Goal: Task Accomplishment & Management: Manage account settings

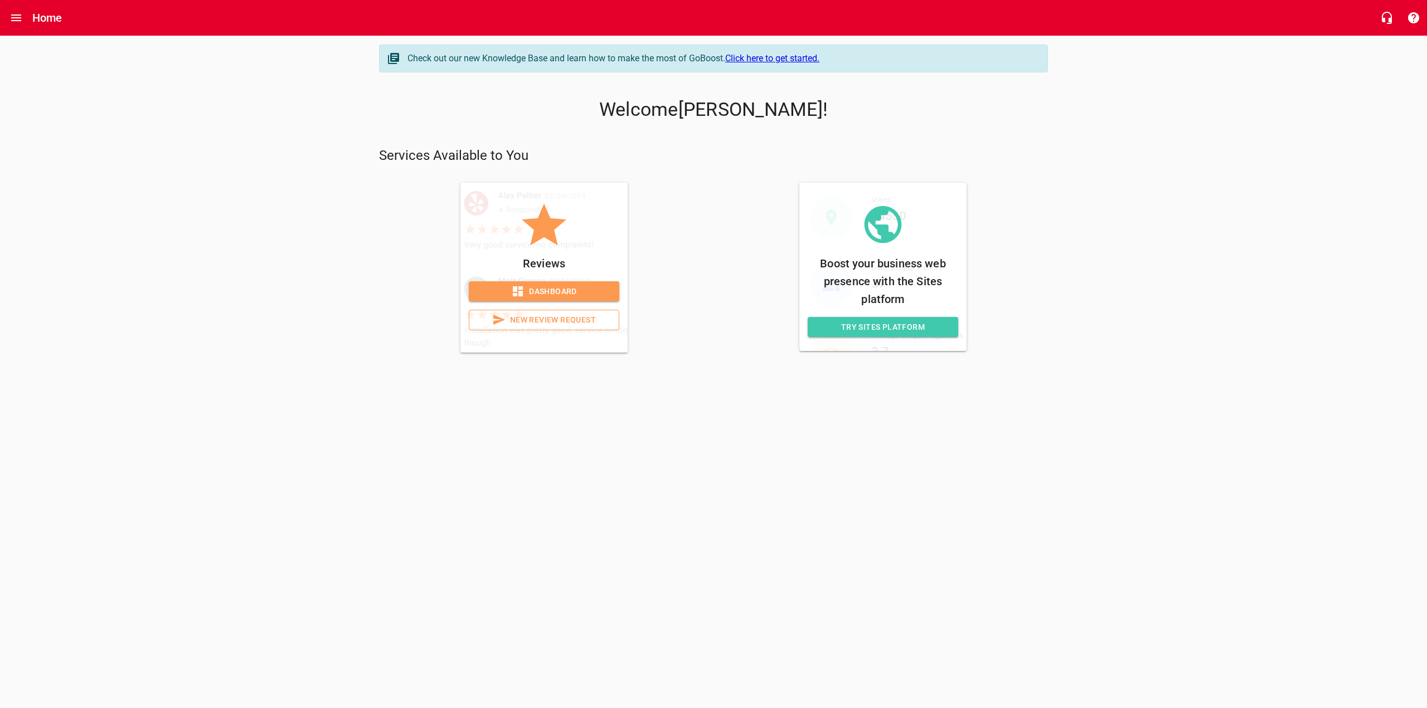
click at [556, 295] on span "Dashboard" at bounding box center [544, 292] width 133 height 14
click at [882, 331] on span "Try Sites Platform" at bounding box center [883, 328] width 133 height 14
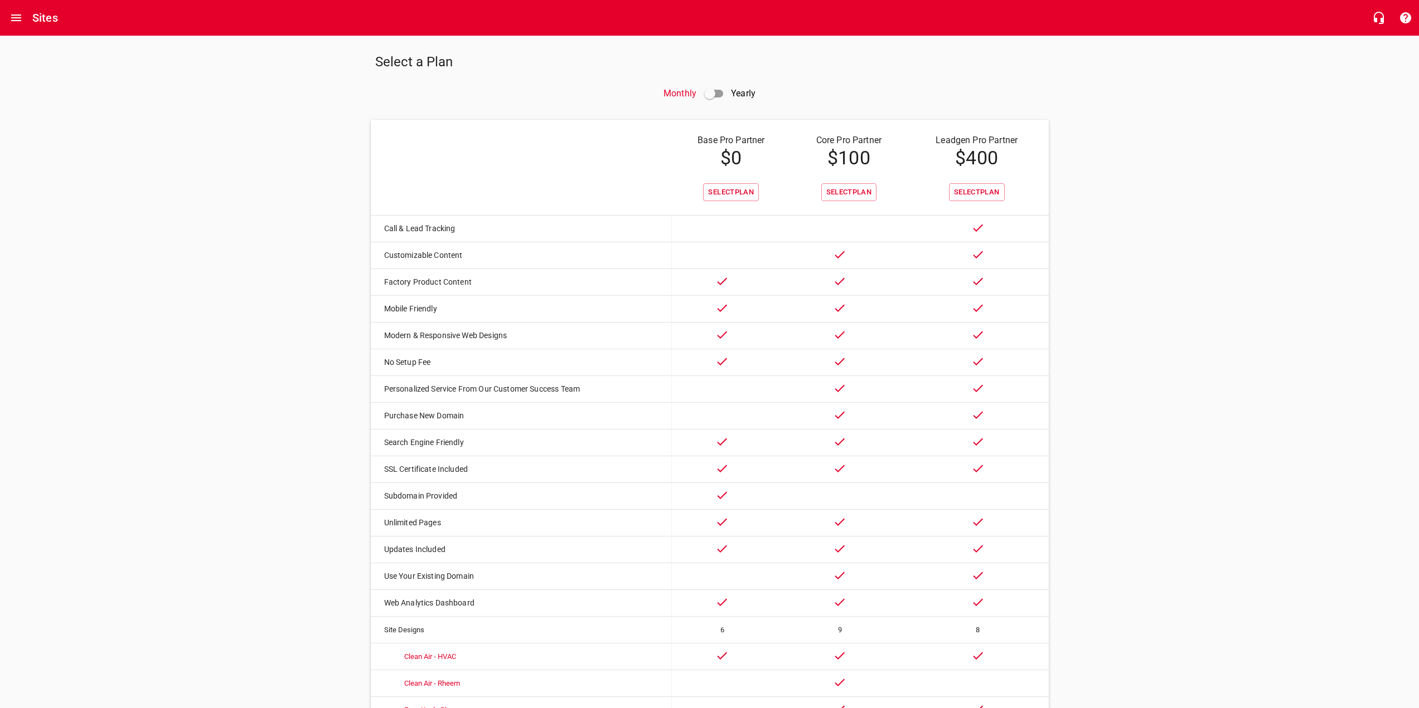
click at [68, 25] on div "Sites" at bounding box center [709, 18] width 1419 height 36
click at [14, 12] on icon "Open drawer" at bounding box center [15, 17] width 13 height 13
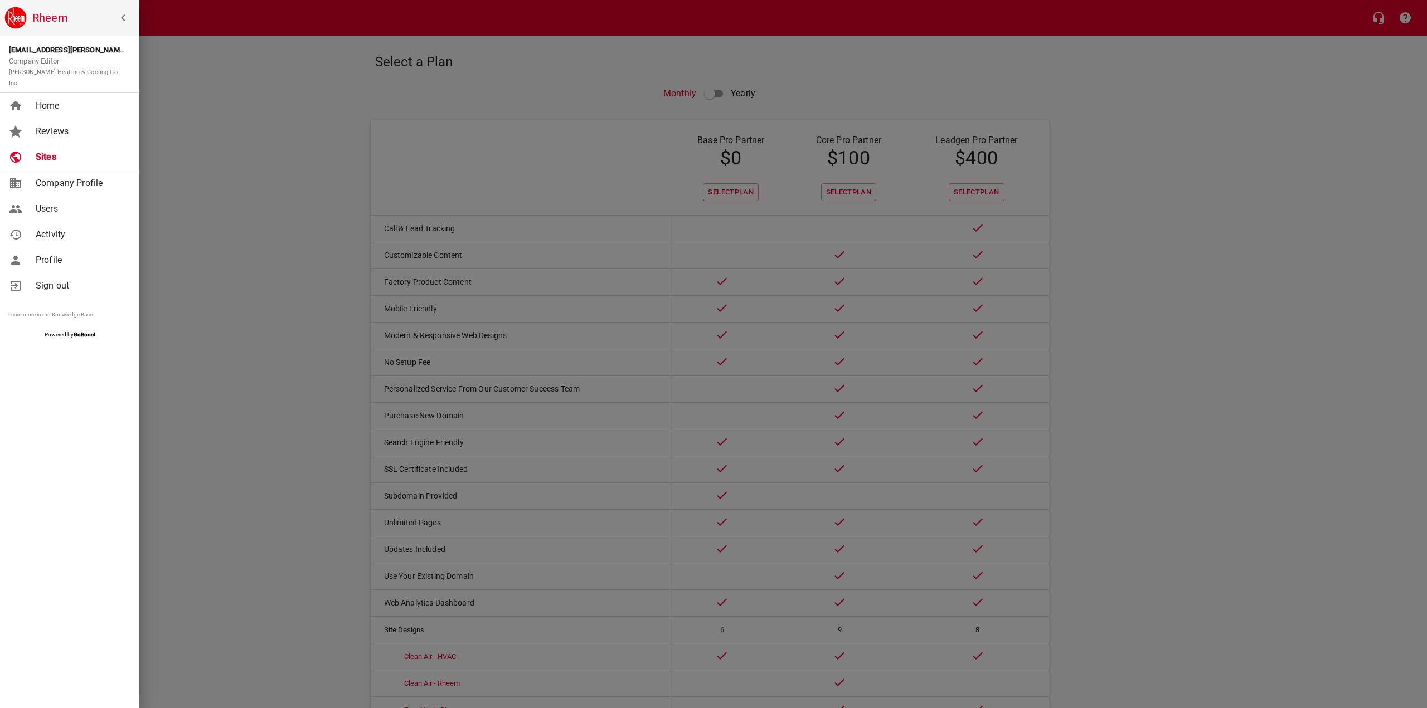
click at [65, 125] on span "Reviews" at bounding box center [81, 131] width 90 height 13
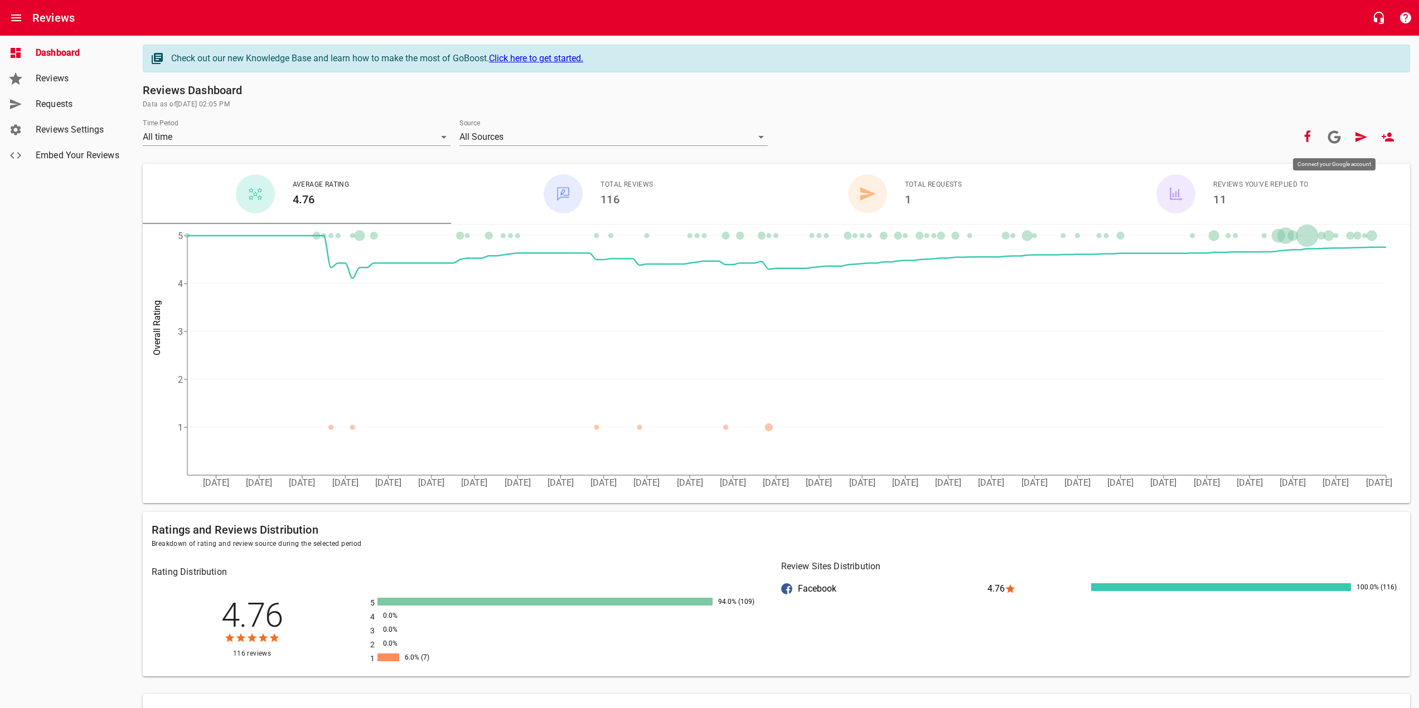
click at [1334, 136] on icon at bounding box center [1333, 136] width 13 height 13
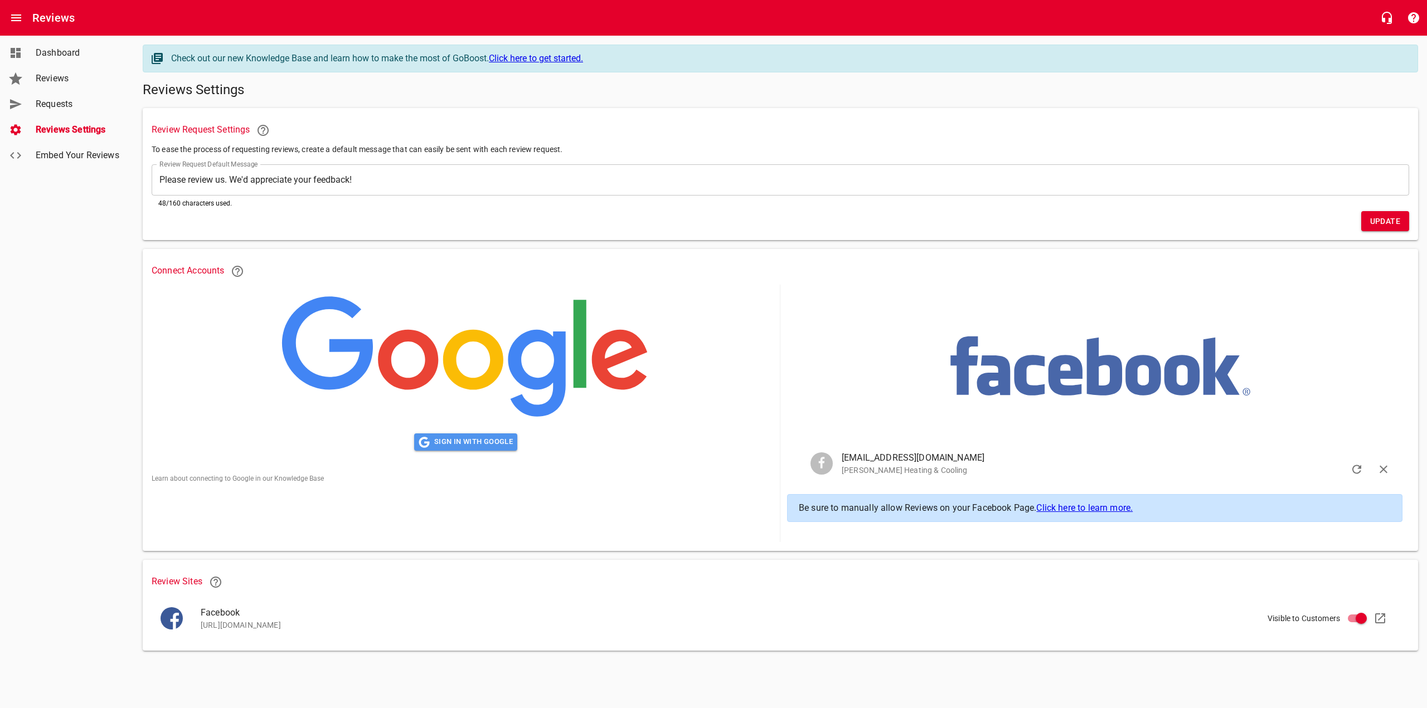
click at [491, 443] on span "Sign in with Google" at bounding box center [466, 442] width 94 height 13
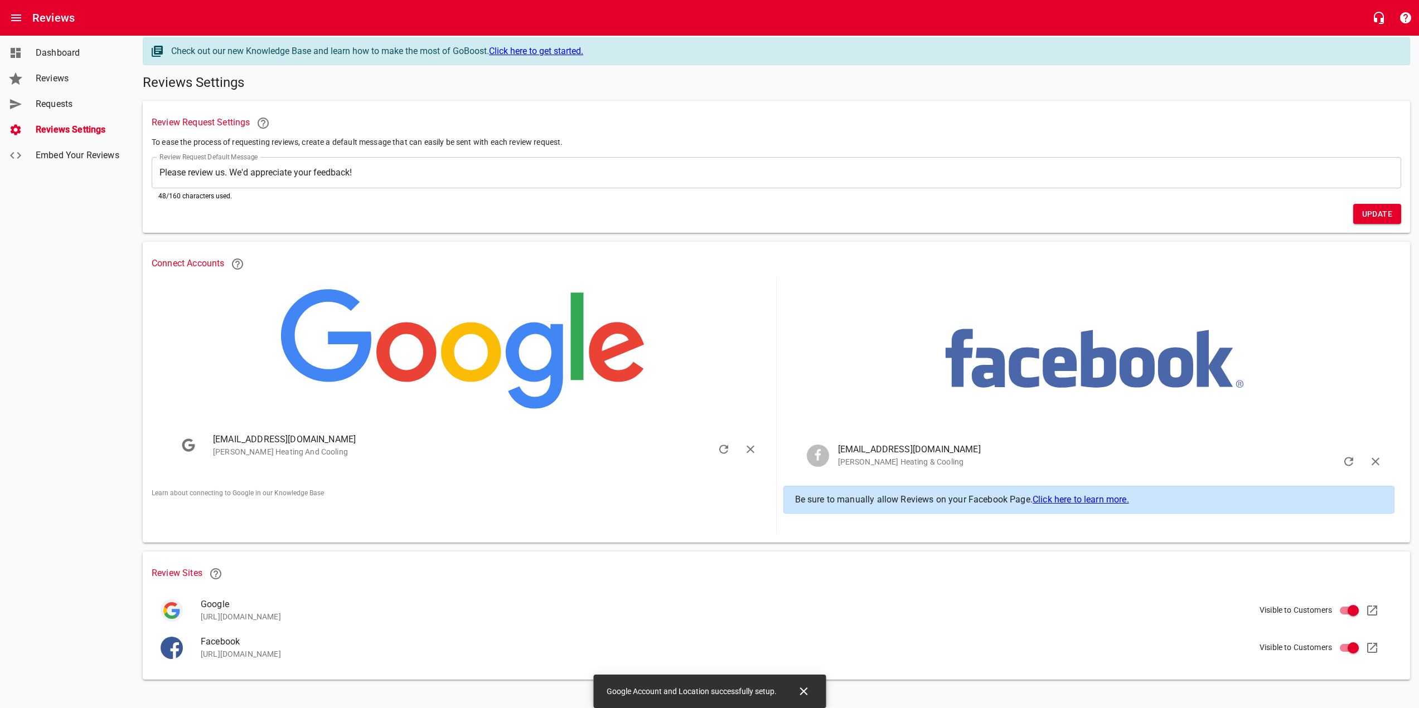
scroll to position [11, 0]
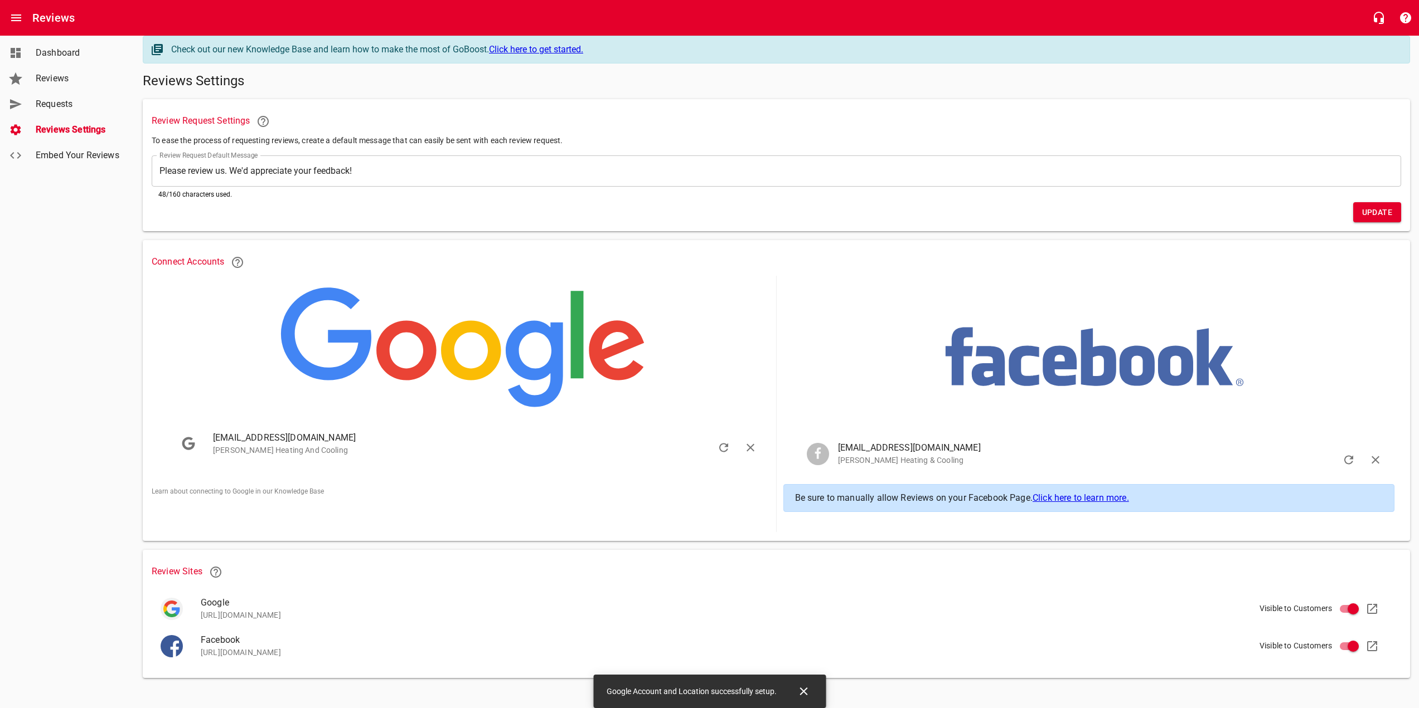
click at [52, 81] on span "Reviews" at bounding box center [78, 78] width 85 height 13
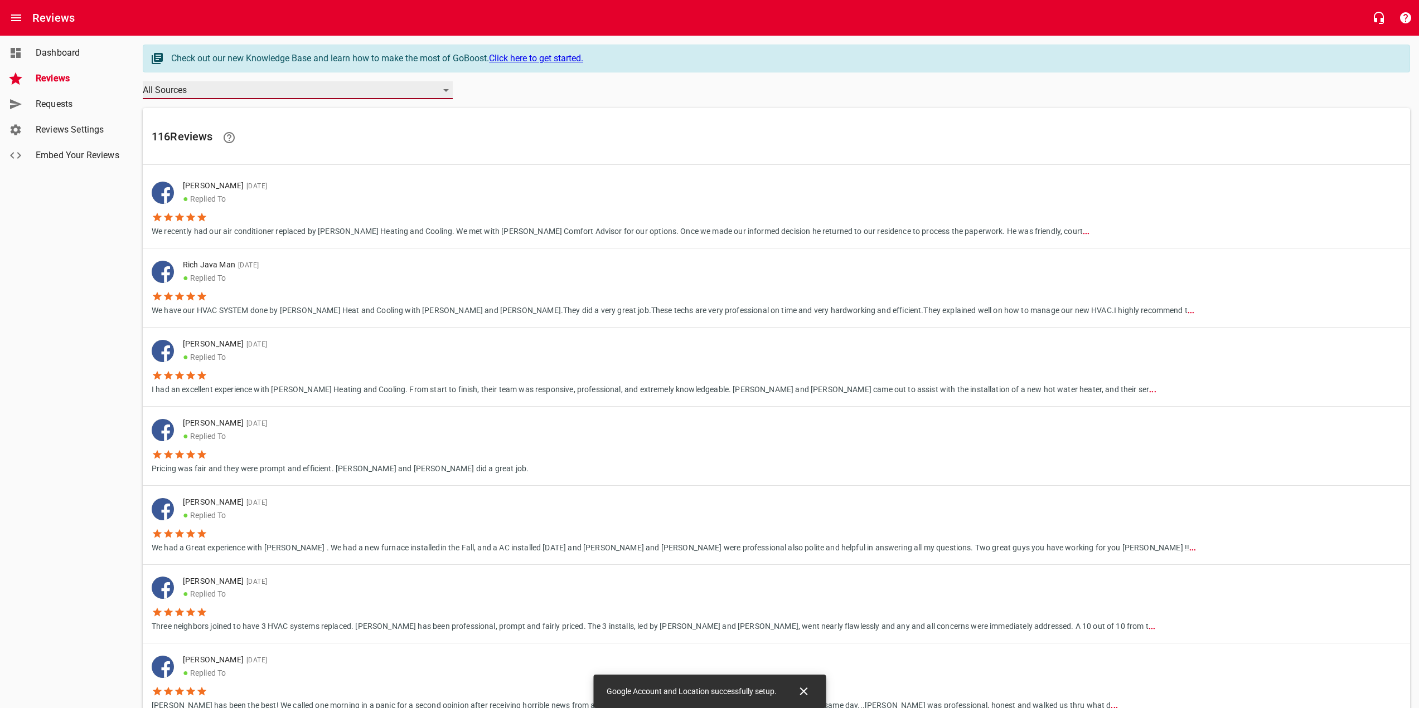
click at [378, 95] on div "All Sources" at bounding box center [298, 90] width 310 height 18
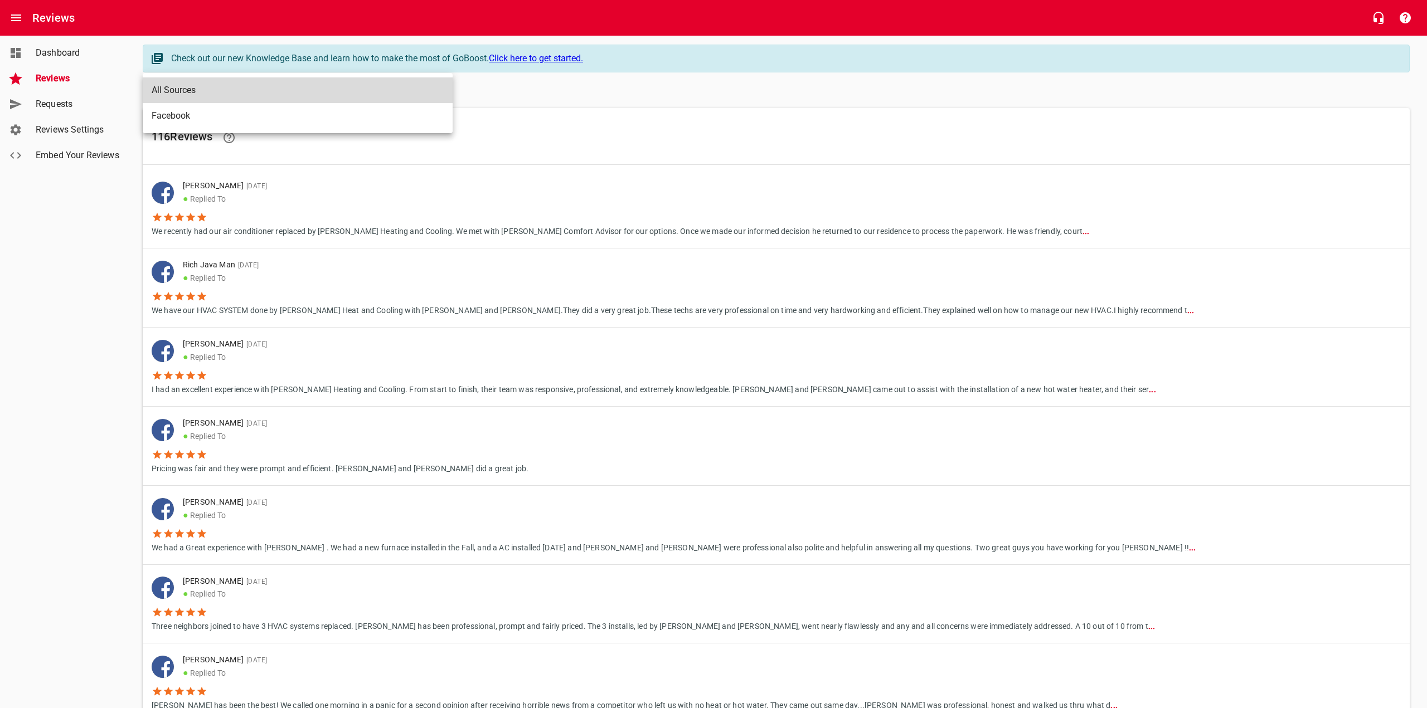
click at [51, 304] on div at bounding box center [713, 354] width 1427 height 708
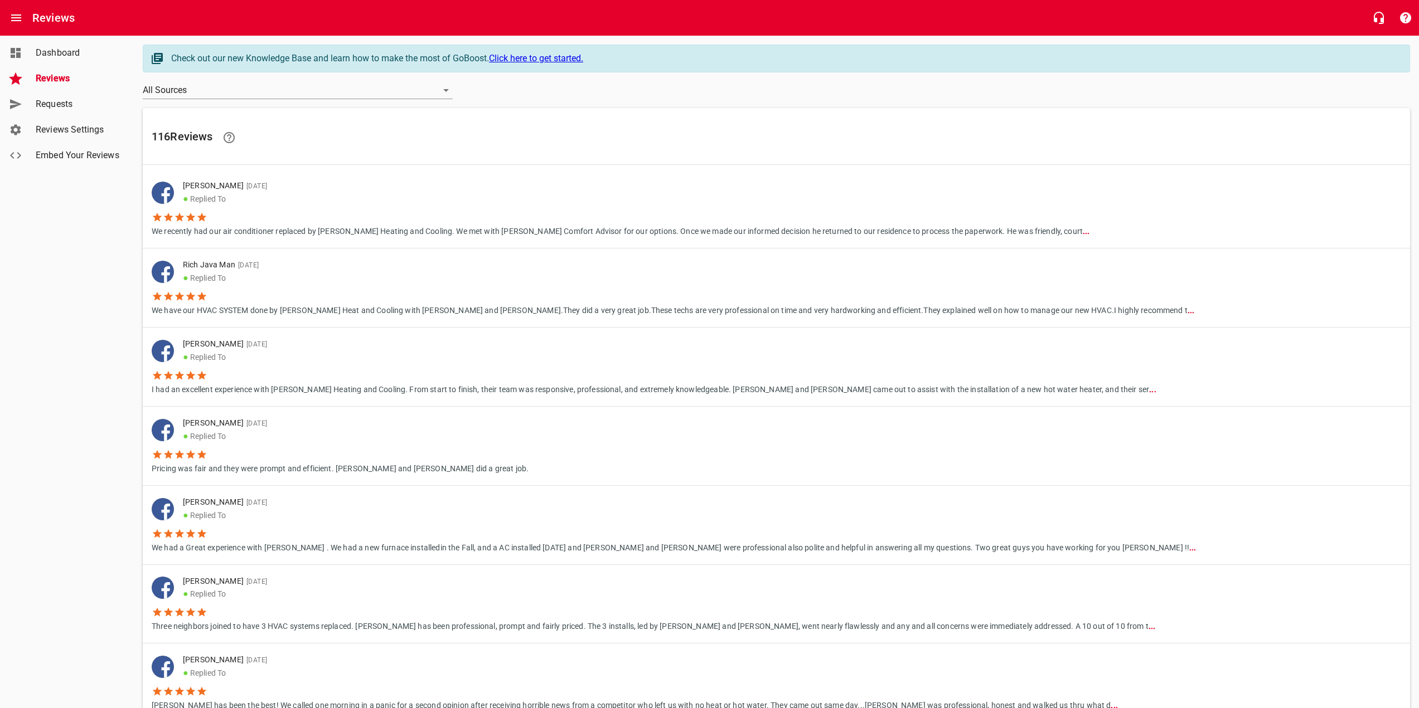
click at [75, 58] on span "Dashboard" at bounding box center [78, 52] width 85 height 13
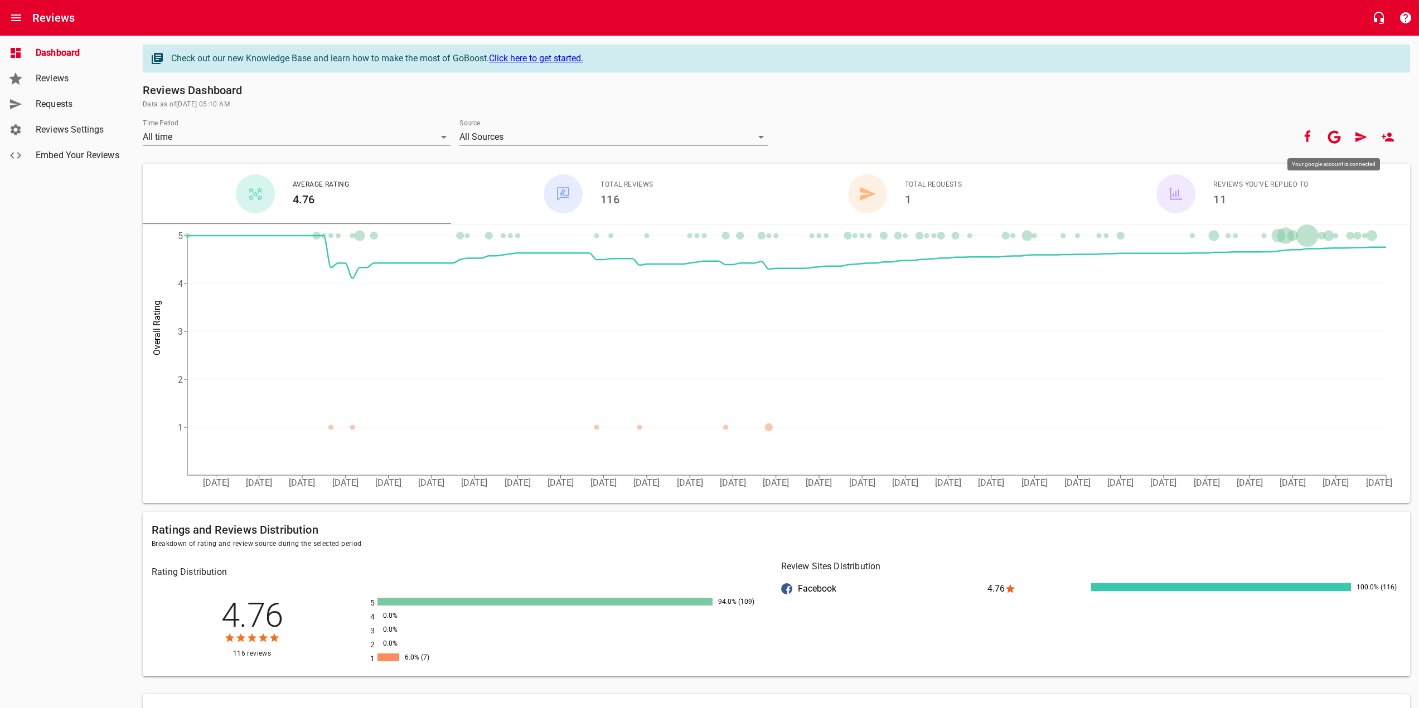
click at [1333, 132] on icon "button" at bounding box center [1334, 136] width 13 height 13
drag, startPoint x: 1334, startPoint y: 132, endPoint x: 960, endPoint y: 73, distance: 379.1
click at [1072, 84] on h6 "Reviews Dashboard" at bounding box center [776, 90] width 1267 height 18
click at [75, 134] on span "Reviews Settings" at bounding box center [78, 129] width 85 height 13
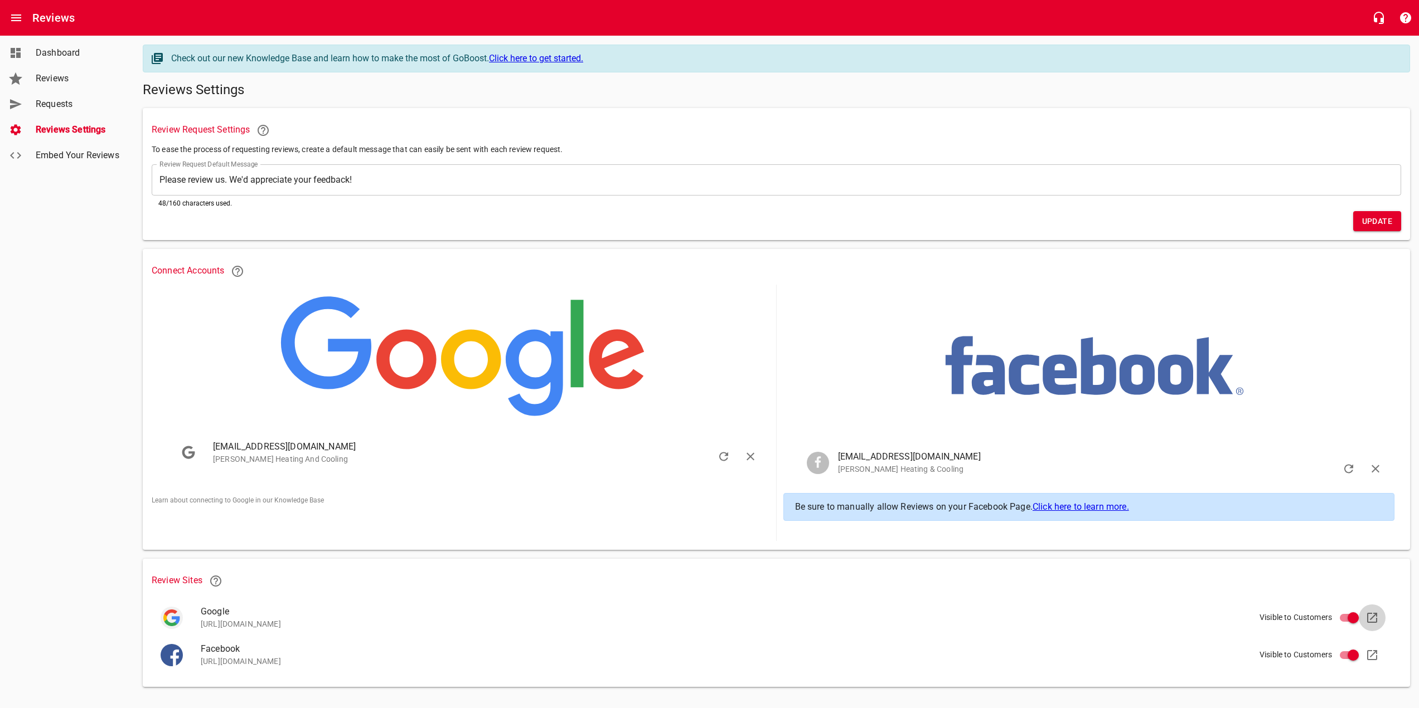
click at [1376, 622] on icon at bounding box center [1372, 618] width 10 height 10
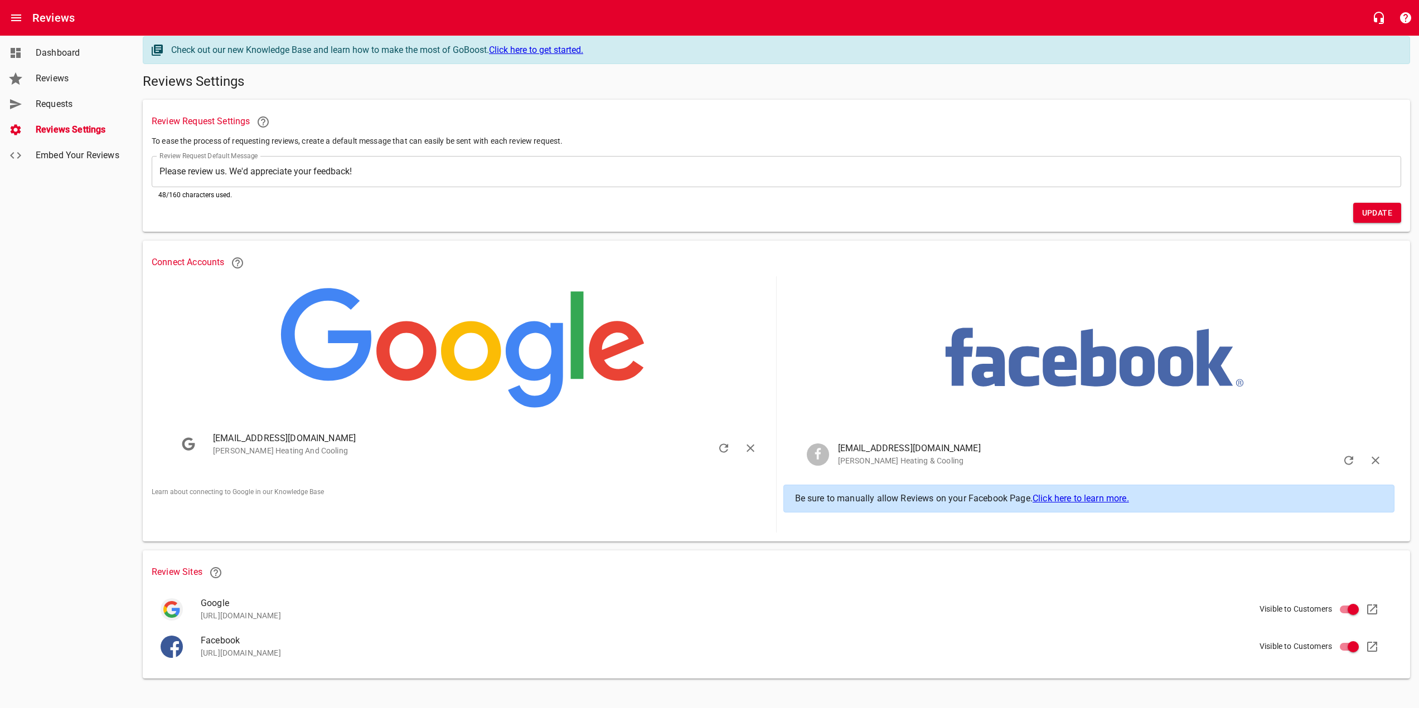
scroll to position [11, 0]
